Goal: Transaction & Acquisition: Purchase product/service

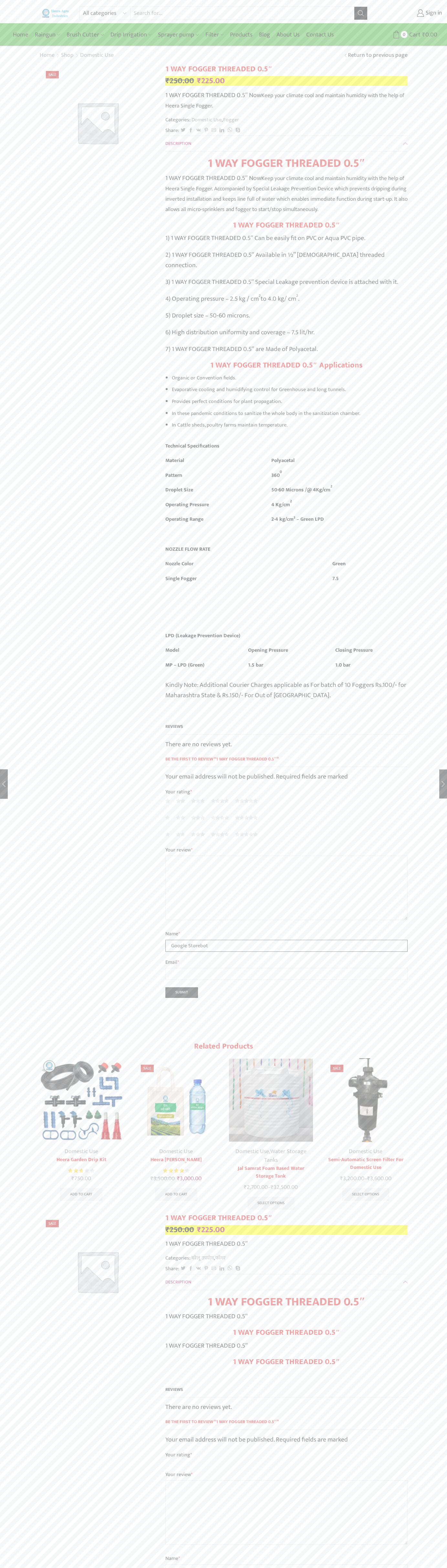
type input "Google Storebot"
click at [98, 4] on div "All categories Accessories Air Release Valve Brush Cutter Domestic Use Drip Irr…" at bounding box center [224, 12] width 447 height 23
click at [427, 1351] on div "All categories Accessories Air Release Valve Brush Cutter Domestic Use Drip Irr…" at bounding box center [224, 1239] width 447 height 2478
click at [112, 1567] on html "All categories Accessories Air Release Valve Brush Cutter Domestic Use Drip Irr…" at bounding box center [224, 1244] width 447 height 2489
click at [7, 1450] on div "All categories Accessories Air Release Valve Brush Cutter Domestic Use Drip Irr…" at bounding box center [224, 1239] width 447 height 2478
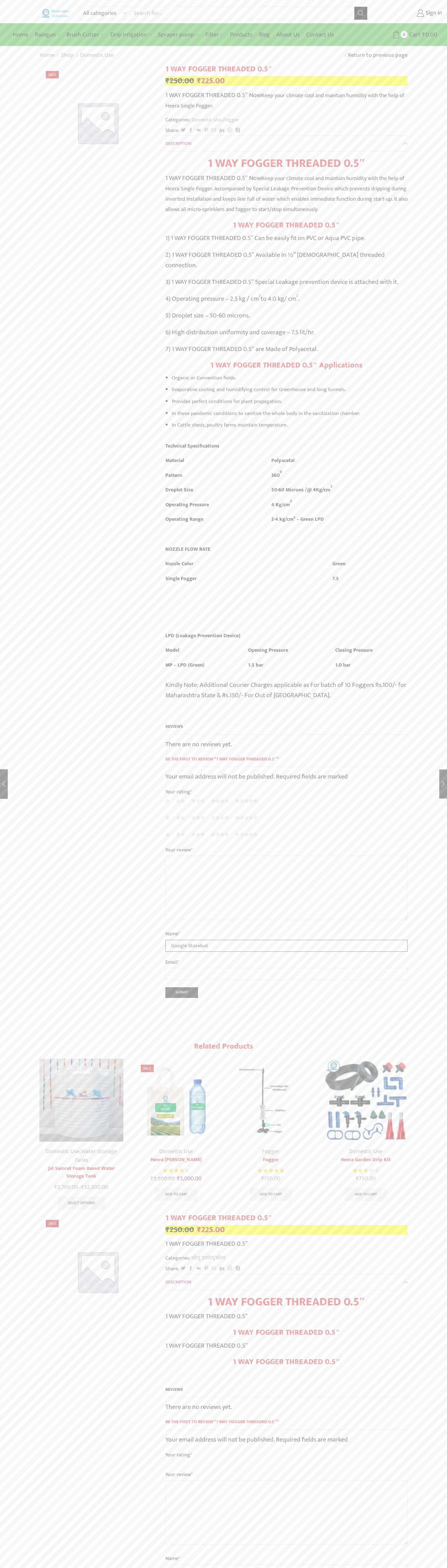
type input "Google Storebot"
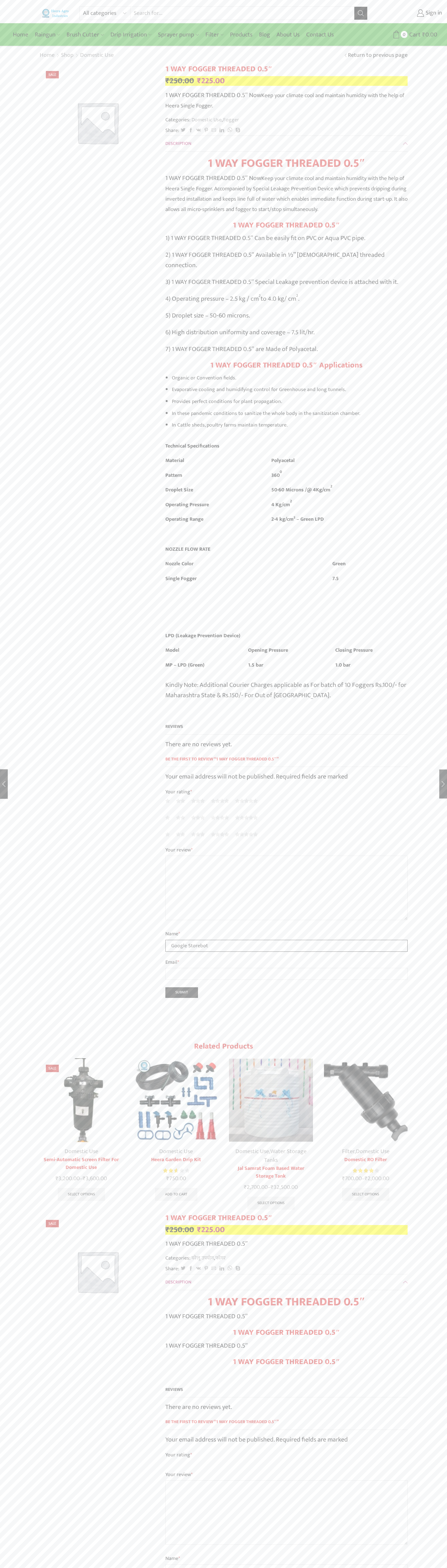
type input "Google Storebot"
click at [410, 13] on link "Sign in" at bounding box center [409, 13] width 65 height 12
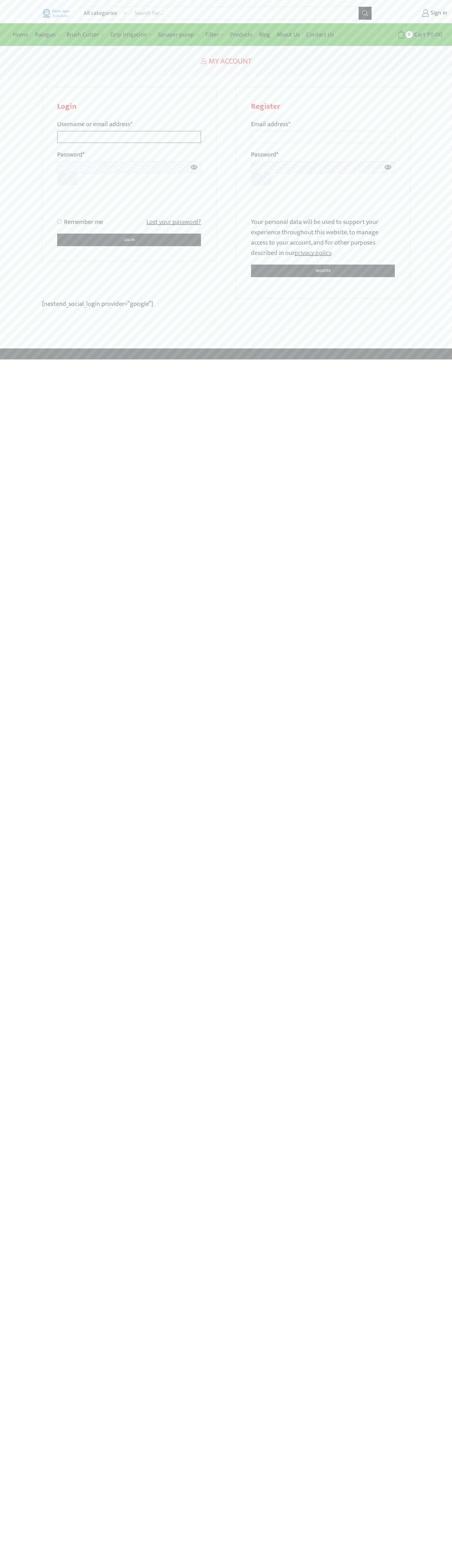
click at [129, 131] on input "Username or email address *" at bounding box center [129, 137] width 144 height 12
click at [323, 131] on input "Email address *" at bounding box center [323, 137] width 144 height 12
